Goal: Transaction & Acquisition: Purchase product/service

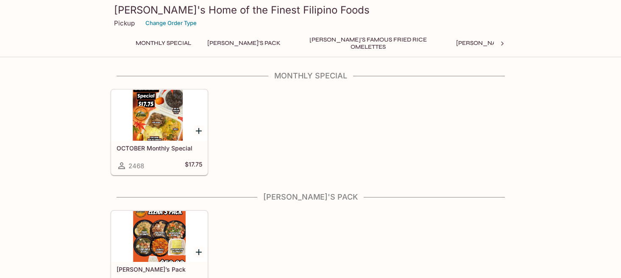
click at [503, 44] on icon at bounding box center [502, 44] width 3 height 4
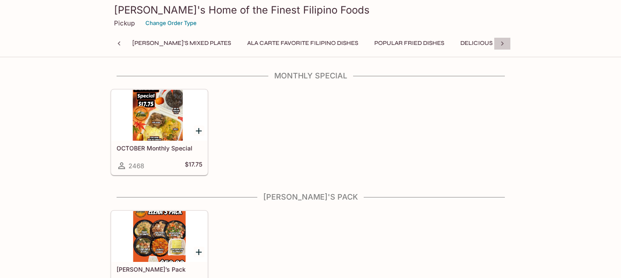
click at [503, 44] on icon at bounding box center [502, 44] width 3 height 4
click at [459, 44] on button "Drinks" at bounding box center [478, 43] width 38 height 12
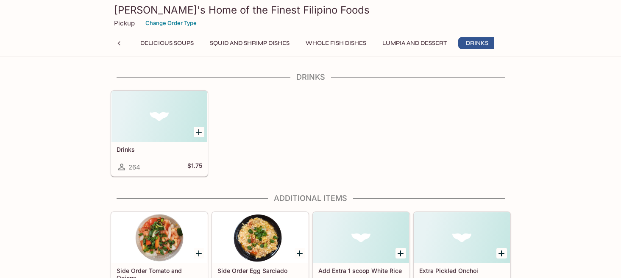
scroll to position [1752, 0]
click at [378, 42] on button "Lumpia and Dessert" at bounding box center [415, 43] width 74 height 12
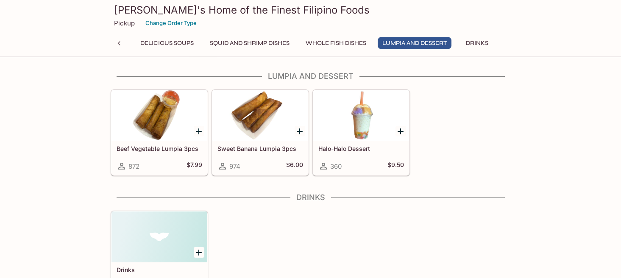
scroll to position [1631, 0]
click at [504, 47] on button "Additional Items" at bounding box center [536, 43] width 64 height 12
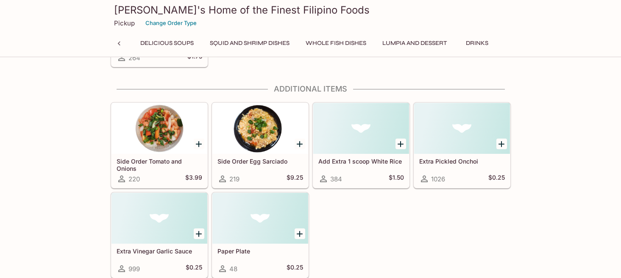
scroll to position [1861, 0]
click at [378, 44] on button "Lumpia and Dessert" at bounding box center [415, 43] width 74 height 12
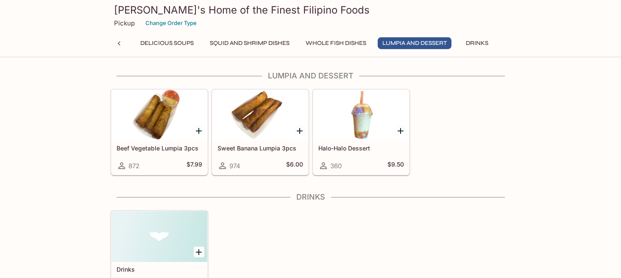
scroll to position [1631, 0]
click at [158, 129] on div at bounding box center [160, 116] width 96 height 51
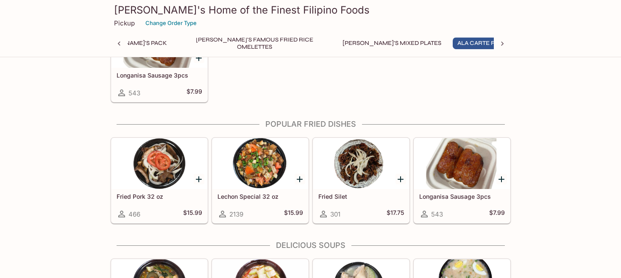
scroll to position [856, 0]
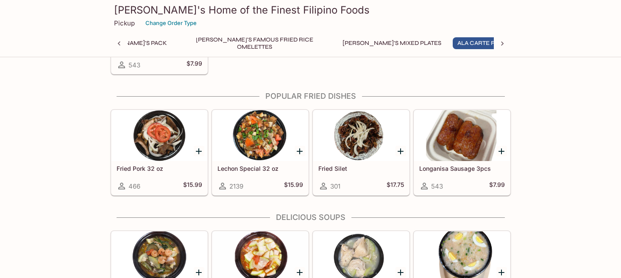
click at [502, 43] on icon at bounding box center [502, 43] width 8 height 8
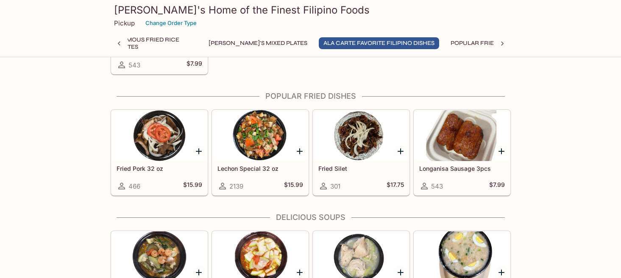
scroll to position [0, 438]
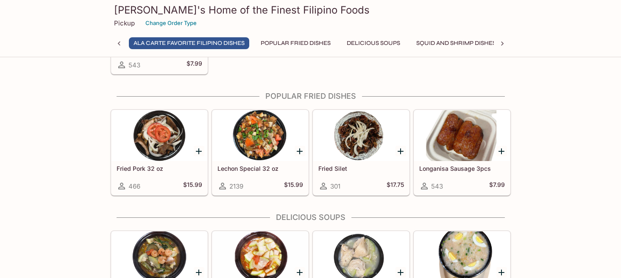
click at [502, 42] on icon at bounding box center [502, 44] width 3 height 4
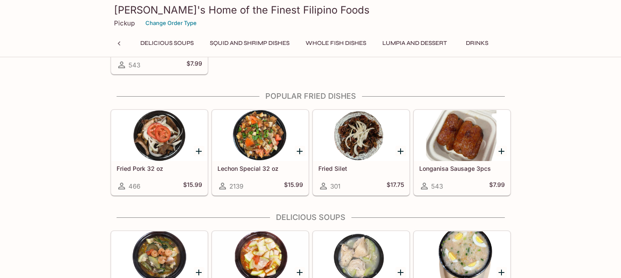
click at [378, 45] on button "Lumpia and Dessert" at bounding box center [415, 43] width 74 height 12
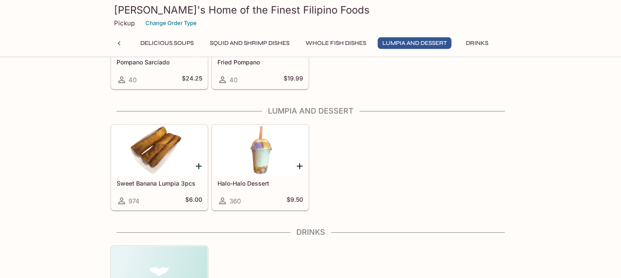
scroll to position [1631, 0]
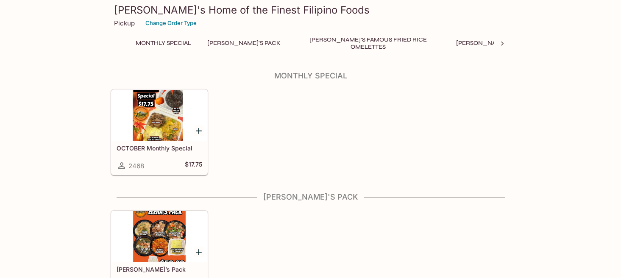
scroll to position [337, 0]
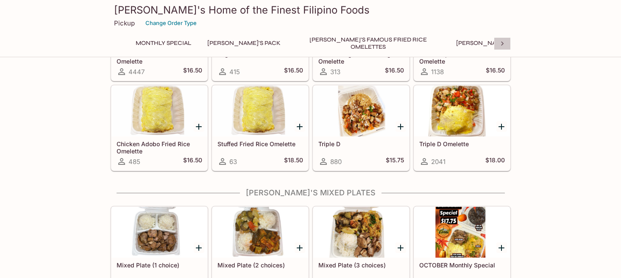
click at [504, 44] on icon at bounding box center [502, 44] width 3 height 4
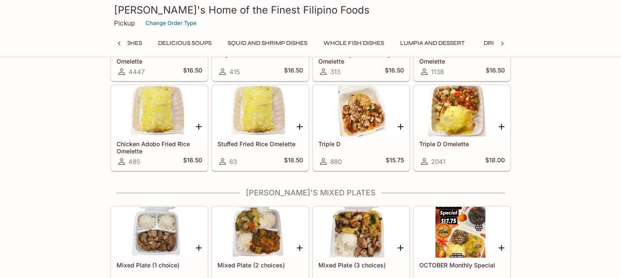
scroll to position [0, 644]
click at [504, 44] on div "Monthly Special [PERSON_NAME]'s Pack [PERSON_NAME]'s Famous Fried Rice Omelette…" at bounding box center [311, 45] width 400 height 17
click at [378, 43] on button "Lumpia and Dessert" at bounding box center [415, 43] width 74 height 12
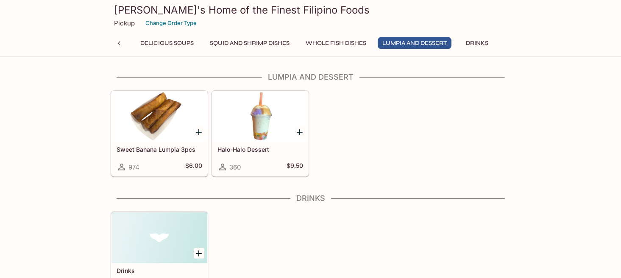
scroll to position [1631, 0]
click at [263, 120] on div at bounding box center [261, 116] width 96 height 51
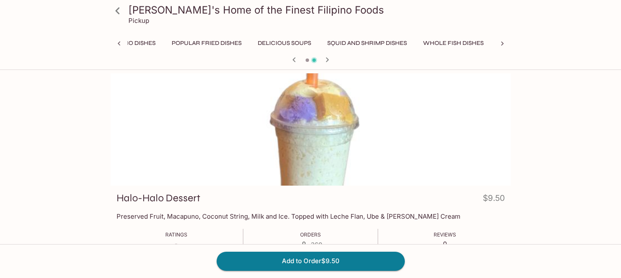
click at [292, 62] on icon "button" at bounding box center [294, 60] width 10 height 10
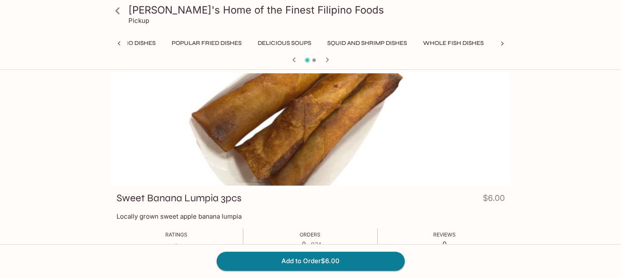
click at [327, 59] on icon "button" at bounding box center [327, 59] width 3 height 5
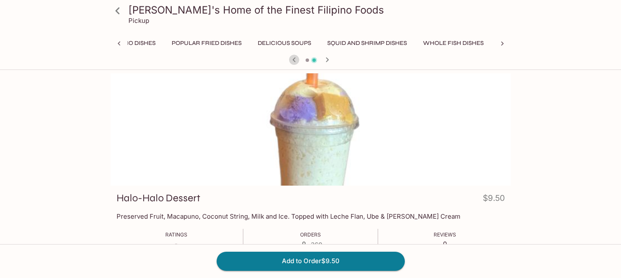
click at [294, 59] on icon "button" at bounding box center [294, 59] width 3 height 5
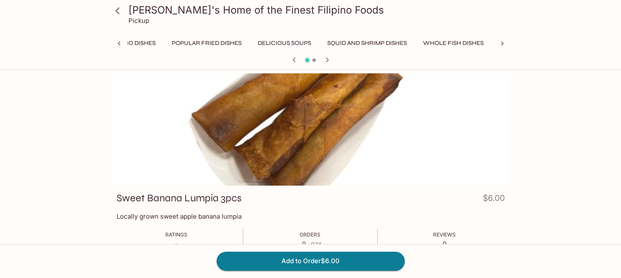
click at [167, 43] on button "Popular Fried Dishes" at bounding box center [206, 43] width 79 height 12
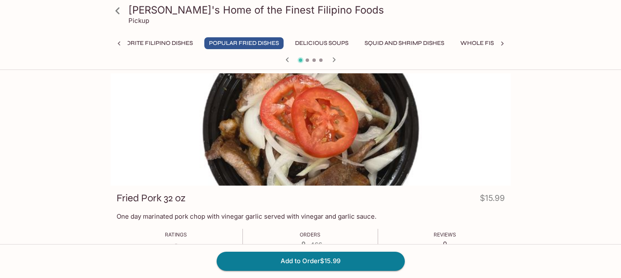
scroll to position [0, 487]
click at [338, 57] on icon "button" at bounding box center [334, 60] width 10 height 10
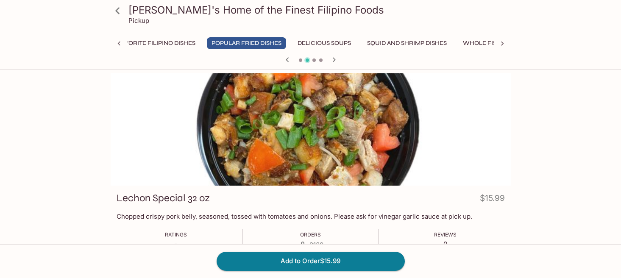
click at [338, 57] on icon "button" at bounding box center [334, 60] width 10 height 10
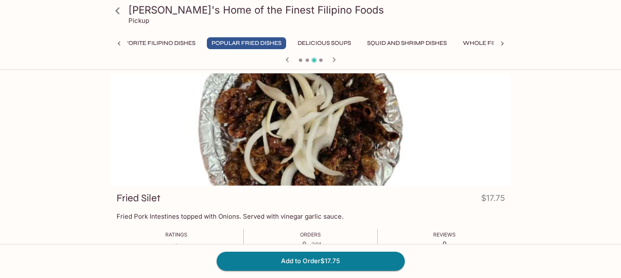
click at [338, 57] on icon "button" at bounding box center [334, 60] width 10 height 10
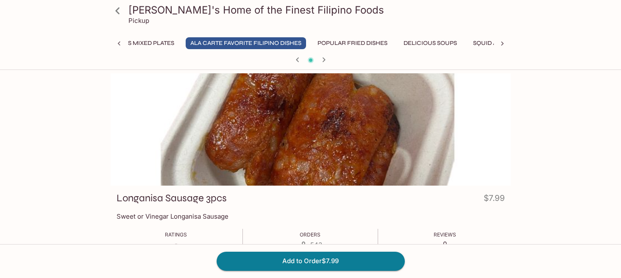
scroll to position [0, 358]
click at [112, 9] on icon at bounding box center [117, 10] width 15 height 15
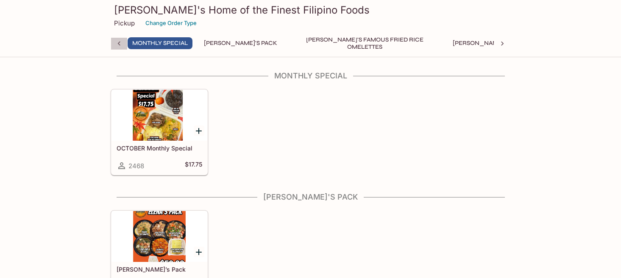
click at [118, 42] on icon at bounding box center [119, 43] width 8 height 8
click at [506, 42] on icon at bounding box center [502, 43] width 8 height 8
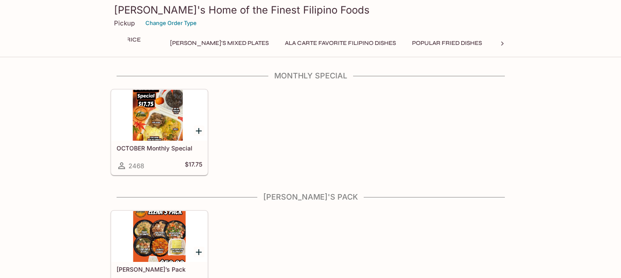
scroll to position [0, 324]
click at [243, 42] on button "Ala Carte Favorite Filipino Dishes" at bounding box center [303, 43] width 120 height 12
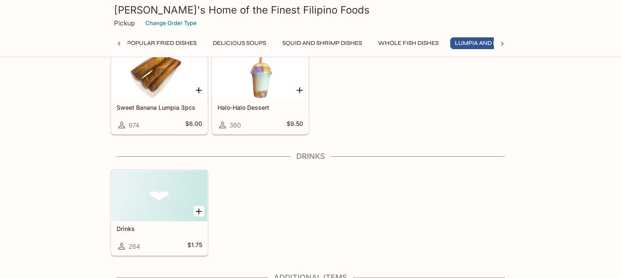
scroll to position [1602, 0]
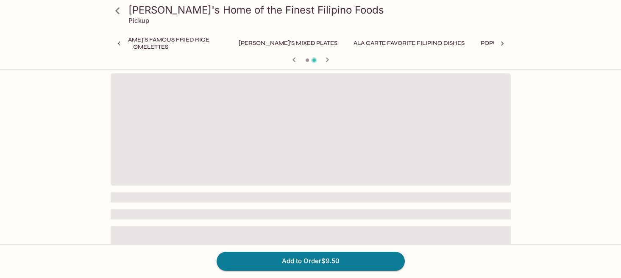
scroll to position [0, 527]
